Goal: Task Accomplishment & Management: Use online tool/utility

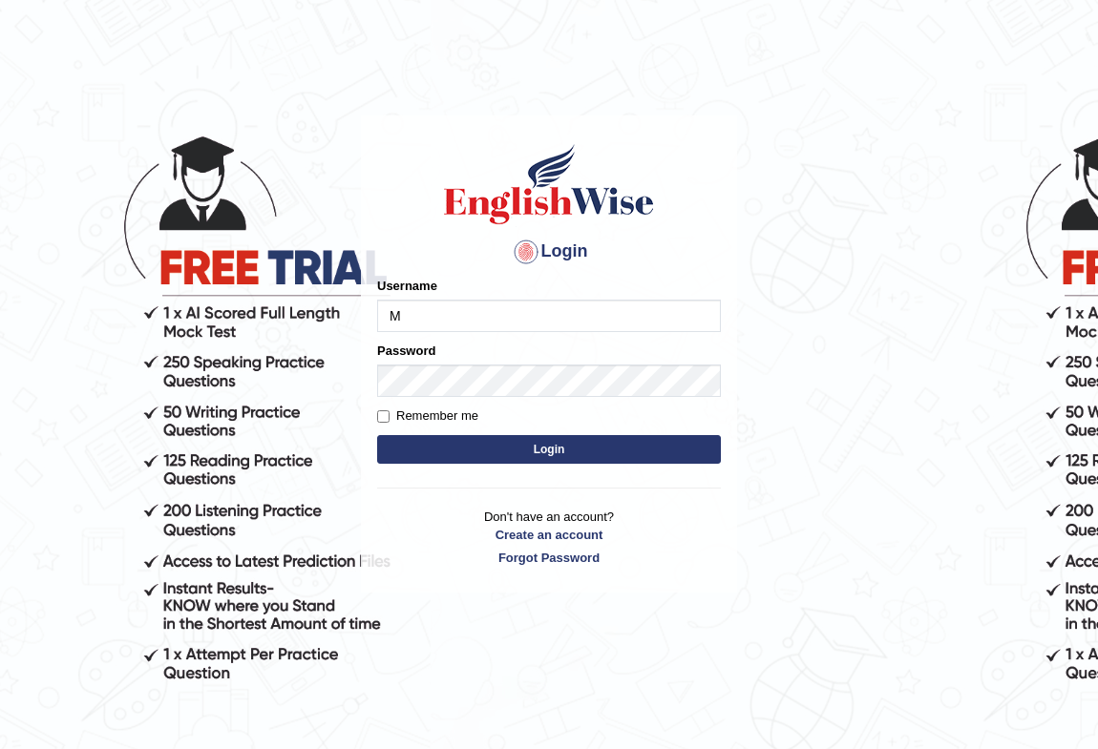
type input "mohansundaram_parramatta"
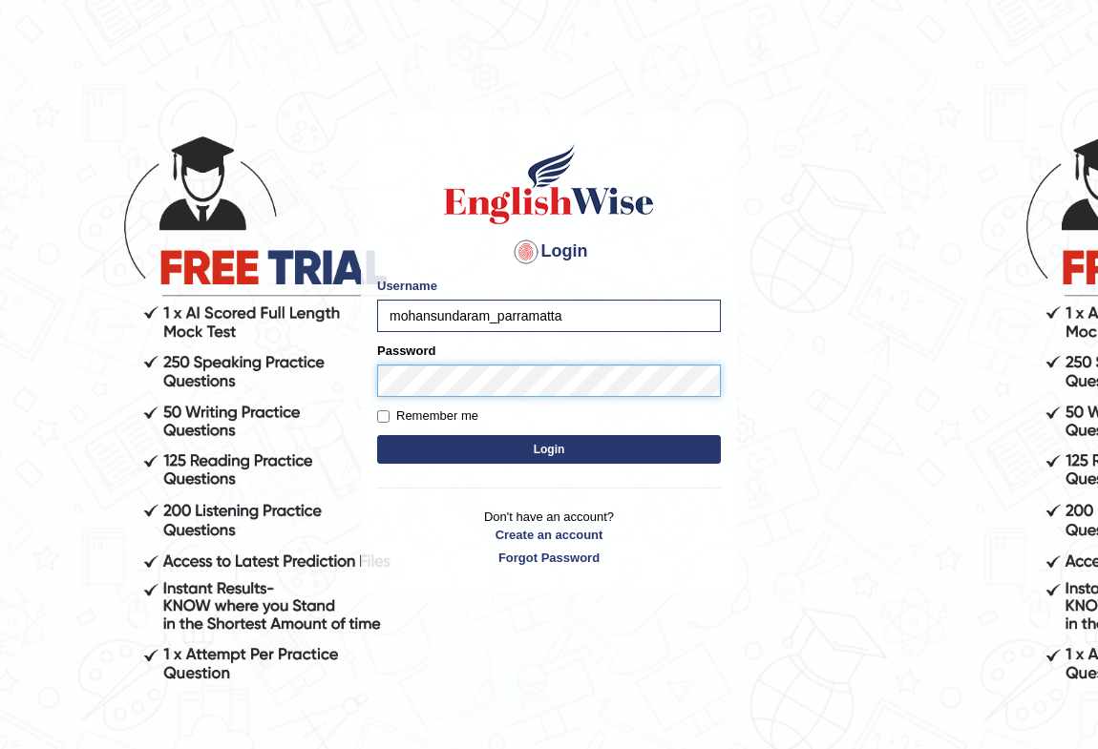
click at [377, 435] on button "Login" at bounding box center [549, 449] width 344 height 29
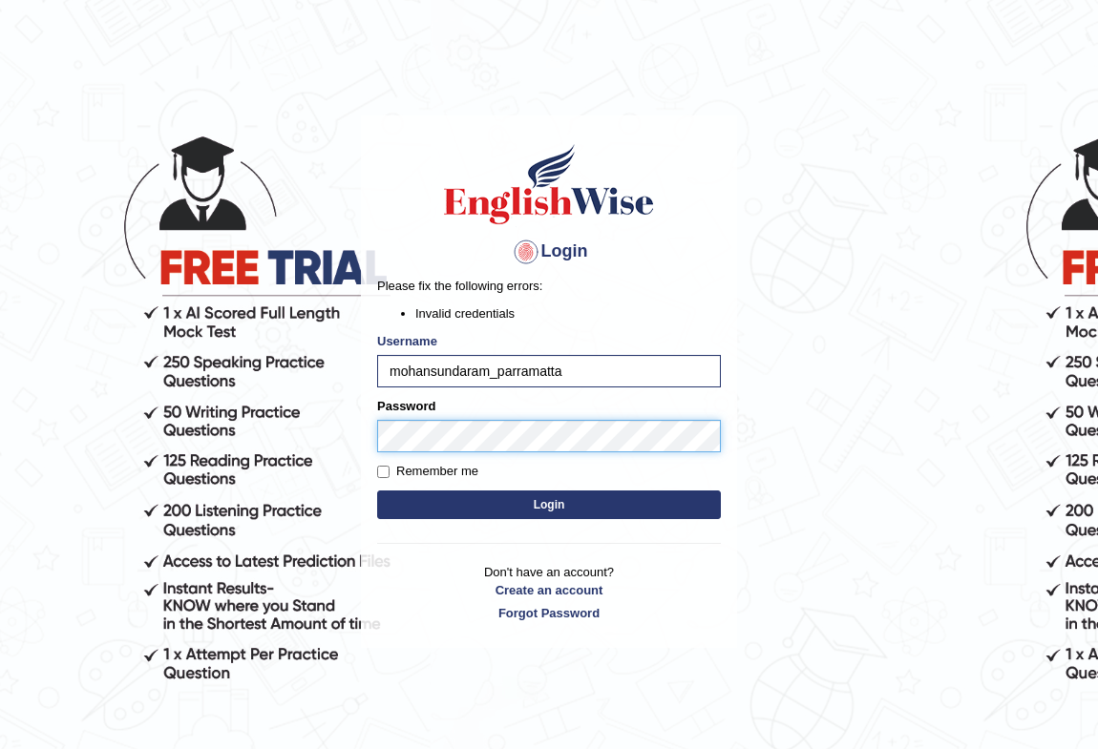
click at [377, 491] on button "Login" at bounding box center [549, 505] width 344 height 29
click at [0, 387] on body "Login Please fix the following errors: Invalid credentials Username mohansundar…" at bounding box center [549, 429] width 1098 height 749
click at [377, 491] on button "Login" at bounding box center [549, 505] width 344 height 29
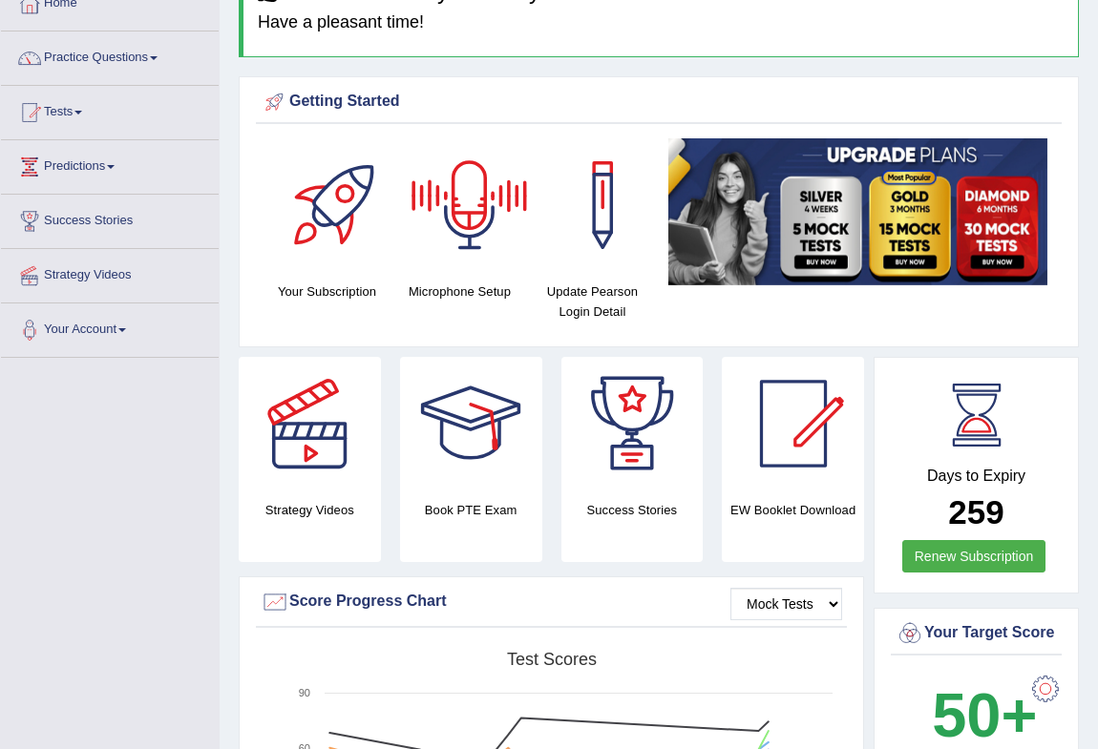
scroll to position [86, 0]
